Goal: Navigation & Orientation: Find specific page/section

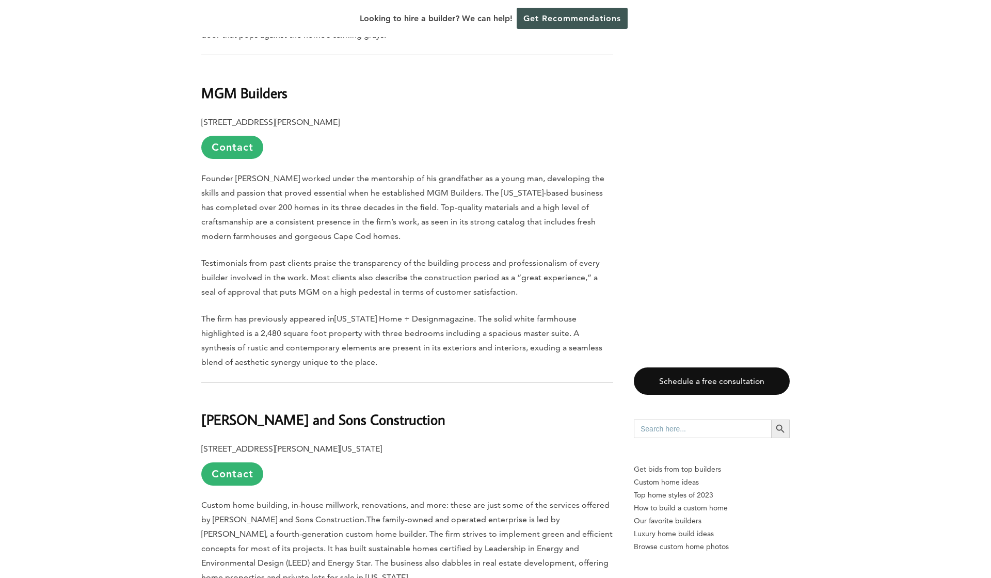
scroll to position [3108, 0]
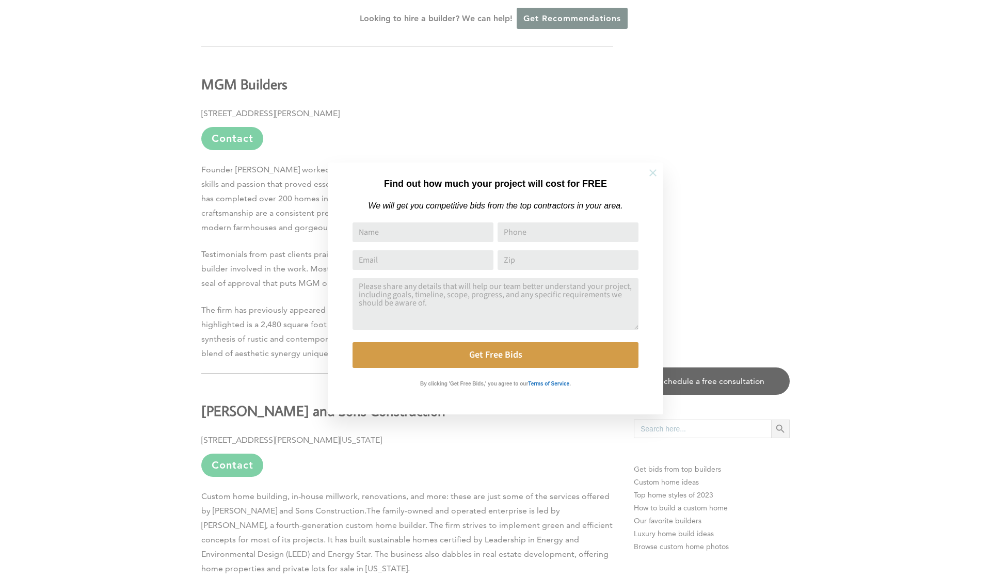
click at [652, 173] on icon at bounding box center [652, 172] width 7 height 7
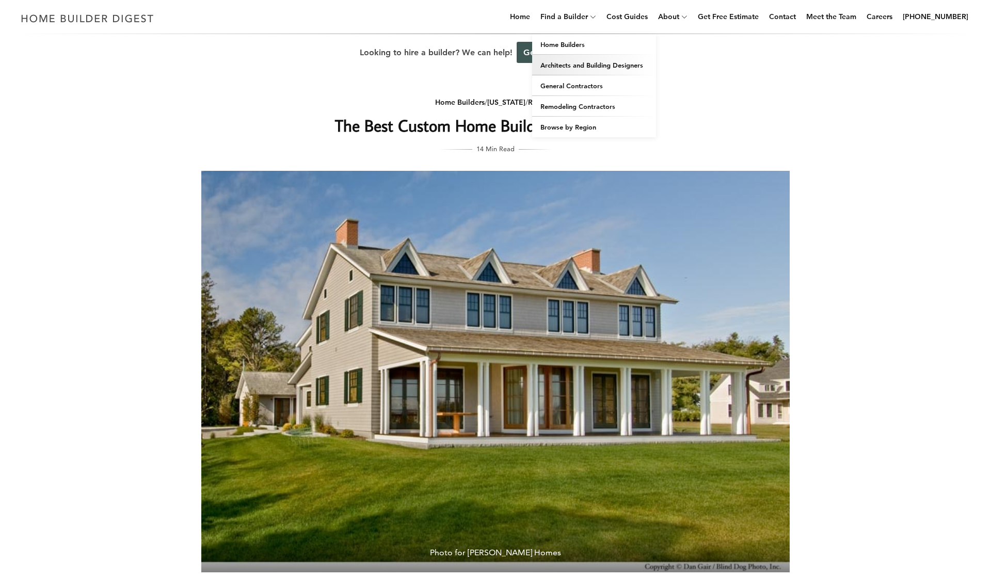
scroll to position [0, 0]
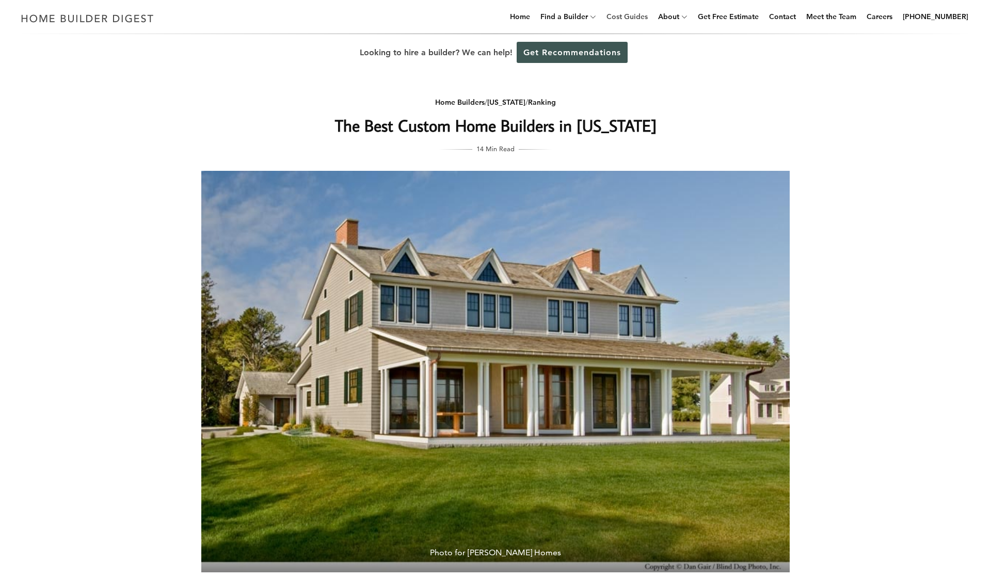
click at [637, 15] on link "Cost Guides" at bounding box center [627, 16] width 50 height 33
click at [528, 15] on link "Home" at bounding box center [520, 16] width 28 height 33
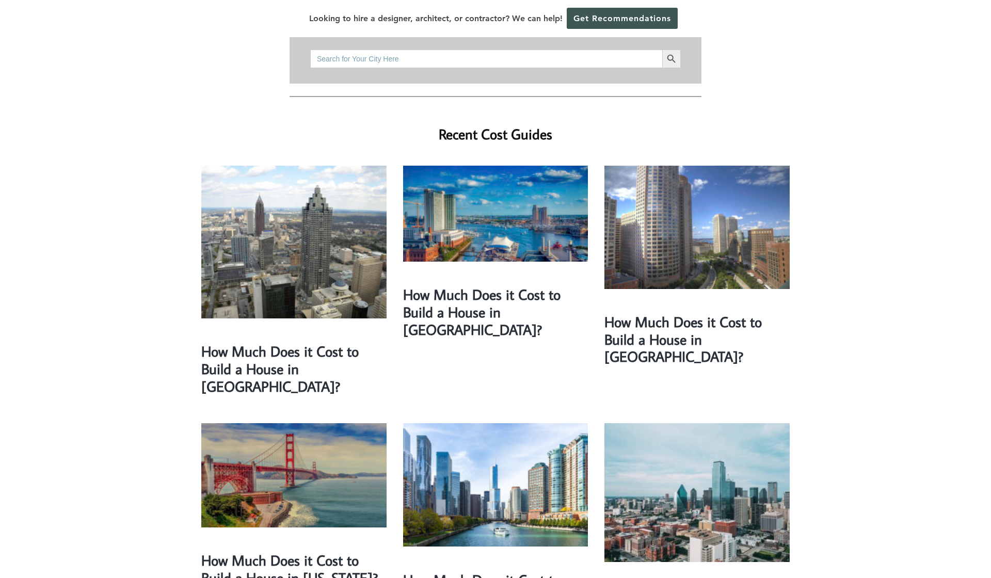
scroll to position [207, 0]
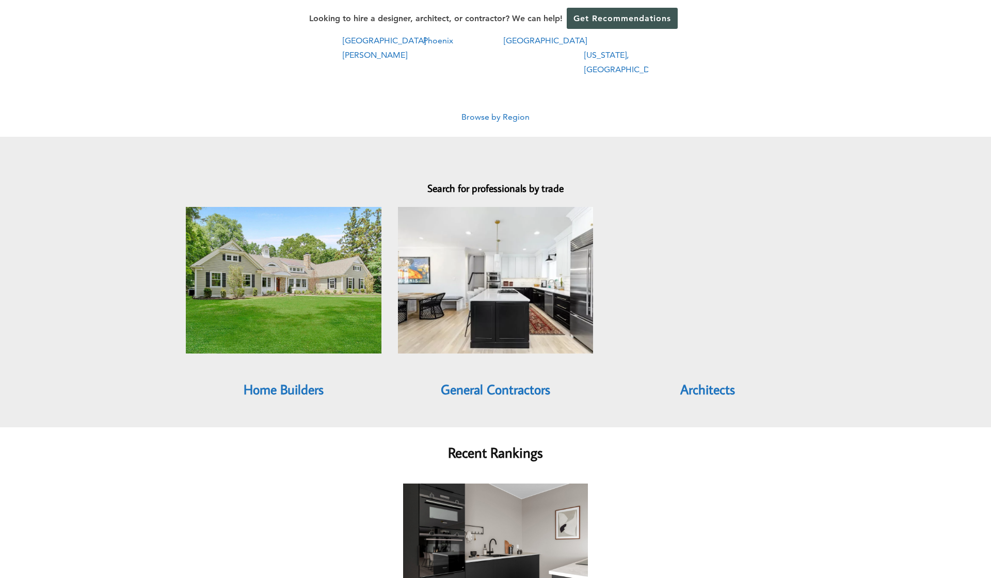
scroll to position [788, 0]
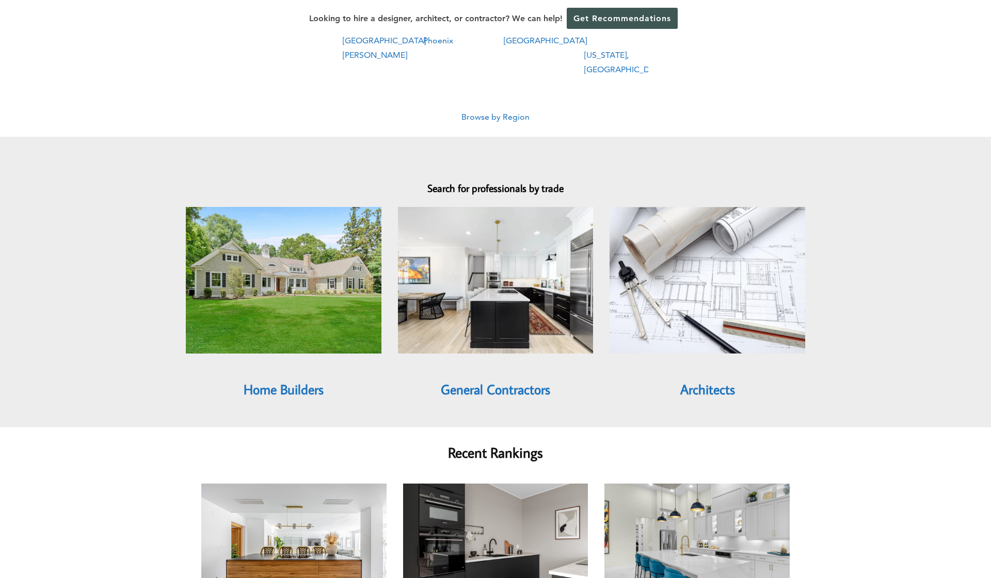
click at [308, 380] on link "Home Builders" at bounding box center [284, 389] width 80 height 18
